Goal: Leave review/rating: Share an evaluation or opinion about a product, service, or content

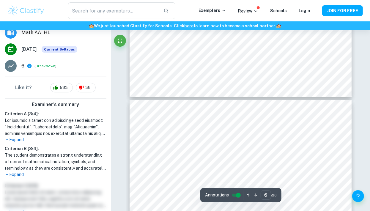
scroll to position [116, 0]
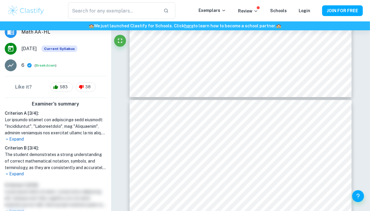
click at [18, 171] on p "Expand" at bounding box center [56, 174] width 102 height 6
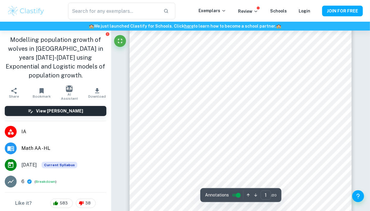
scroll to position [0, 0]
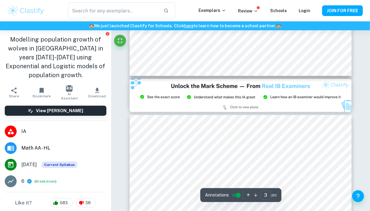
type input "2"
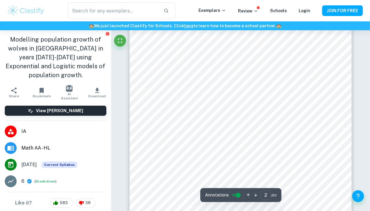
scroll to position [476, 0]
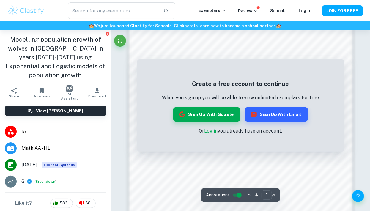
scroll to position [347, 0]
click at [222, 115] on button "Sign up with Google" at bounding box center [206, 114] width 67 height 14
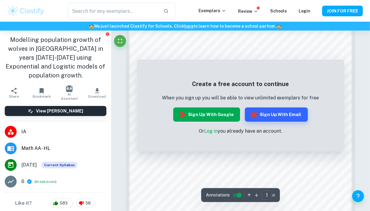
scroll to position [370, 0]
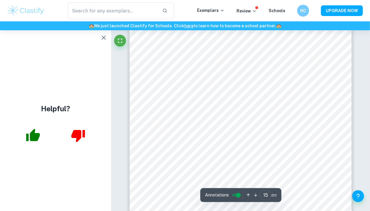
scroll to position [4688, 0]
type input "15"
